Goal: Check status

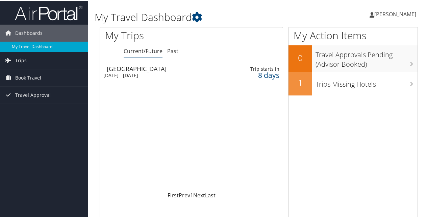
click at [120, 72] on div "[DATE] - [DATE]" at bounding box center [159, 75] width 113 height 6
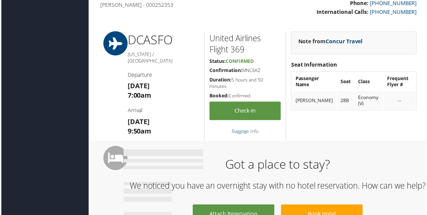
scroll to position [245, 0]
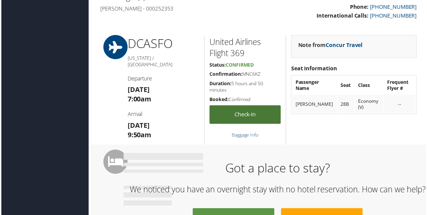
click at [240, 118] on link "Check-in" at bounding box center [246, 115] width 72 height 19
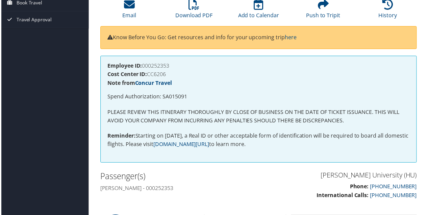
scroll to position [0, 0]
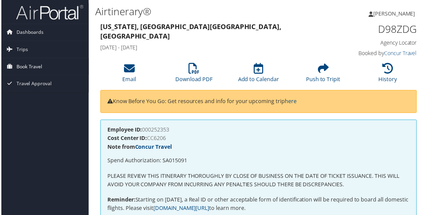
click at [31, 63] on span "Book Travel" at bounding box center [28, 66] width 26 height 17
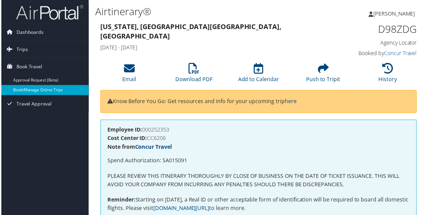
click at [42, 91] on link "Book/Manage Online Trips" at bounding box center [44, 91] width 88 height 10
